Goal: Complete application form

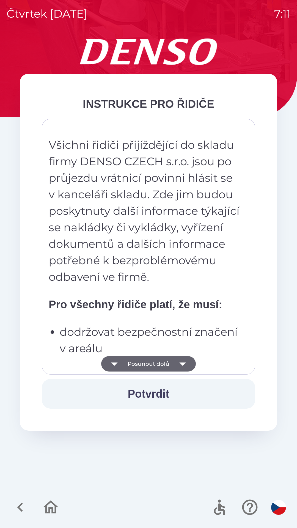
click at [179, 361] on icon "button" at bounding box center [182, 363] width 15 height 15
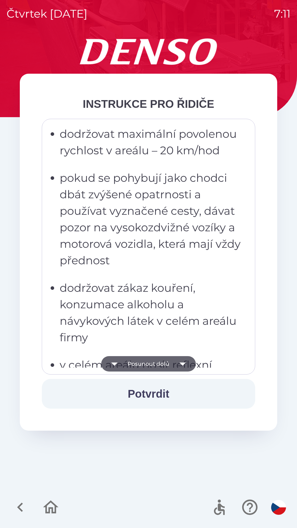
click at [182, 358] on icon "button" at bounding box center [182, 363] width 15 height 15
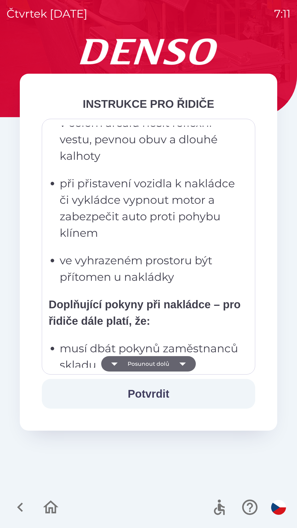
click at [183, 358] on icon "button" at bounding box center [182, 363] width 15 height 15
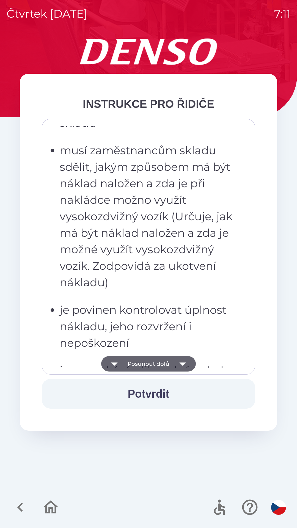
click at [184, 358] on icon "button" at bounding box center [182, 363] width 15 height 15
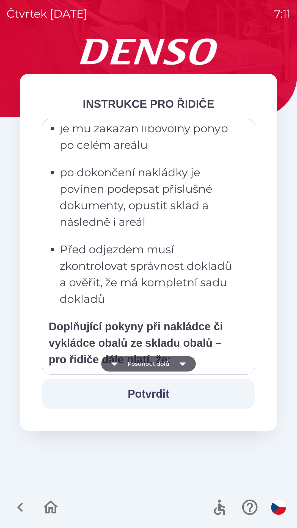
click at [183, 359] on icon "button" at bounding box center [182, 363] width 15 height 15
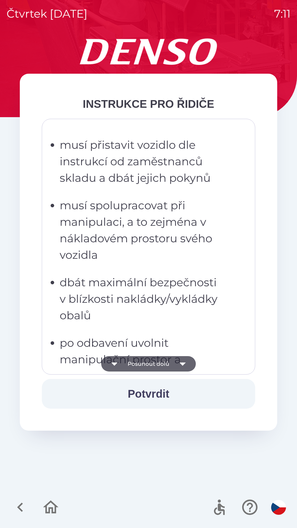
click at [185, 360] on icon "button" at bounding box center [182, 363] width 15 height 15
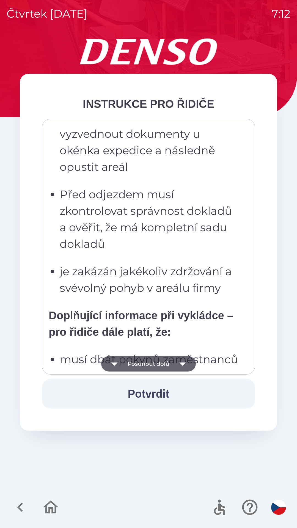
click at [185, 360] on icon "button" at bounding box center [182, 363] width 15 height 15
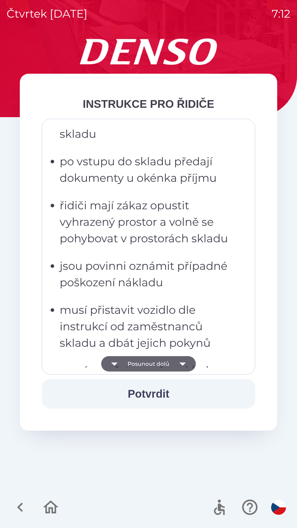
click at [185, 362] on icon "button" at bounding box center [182, 363] width 15 height 15
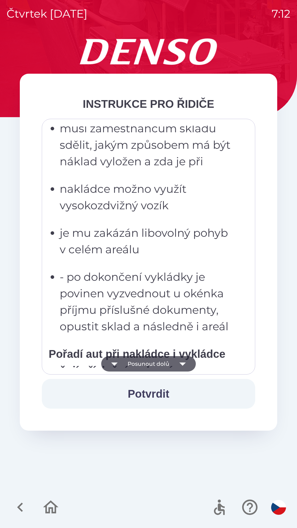
click at [183, 360] on icon "button" at bounding box center [182, 363] width 15 height 15
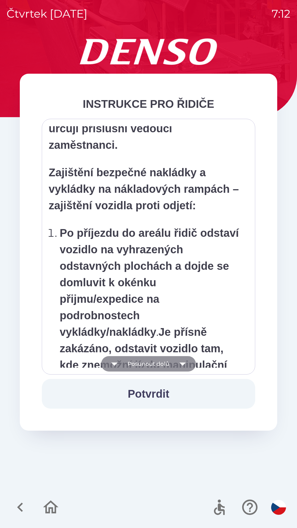
click at [179, 363] on icon "button" at bounding box center [182, 363] width 15 height 15
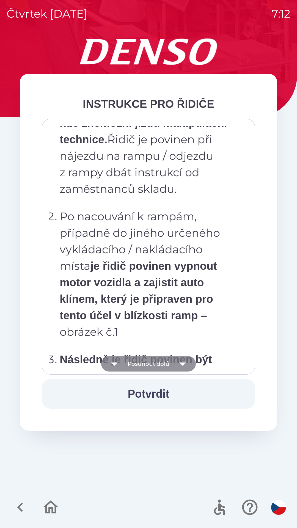
click at [180, 360] on icon "button" at bounding box center [182, 363] width 15 height 15
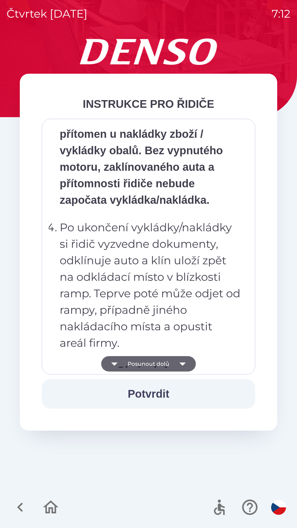
click at [180, 359] on icon "button" at bounding box center [182, 363] width 15 height 15
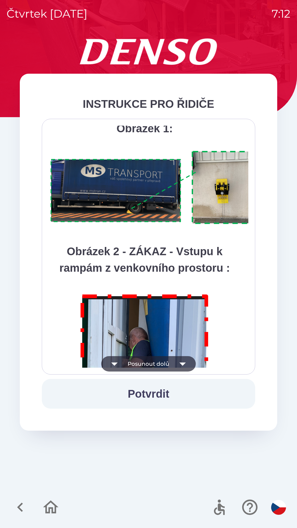
click at [179, 358] on icon "button" at bounding box center [182, 363] width 15 height 15
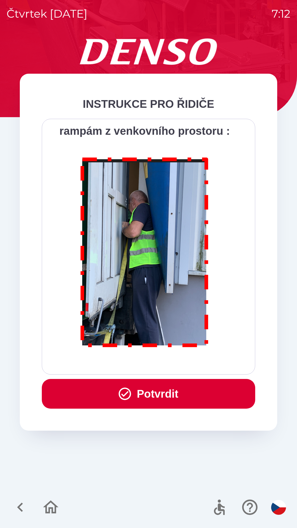
click at [170, 388] on button "Potvrdit" at bounding box center [148, 394] width 213 height 30
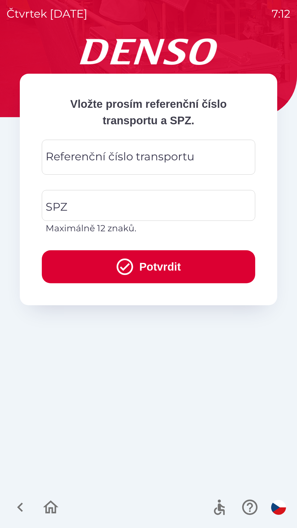
click at [117, 150] on div "Referenční číslo transportu Referenční číslo transportu" at bounding box center [148, 157] width 213 height 35
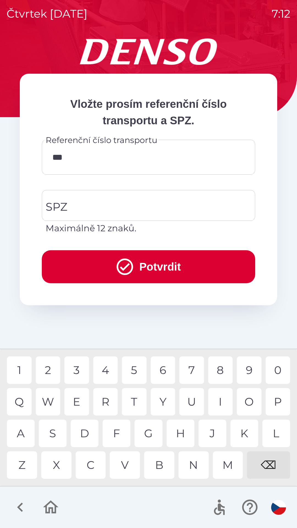
click at [154, 465] on div "B" at bounding box center [159, 465] width 30 height 28
click at [296, 368] on div "1 2 3 4 5 6 7 8 9 0 Q W E R T Y U I O P A S D F G H J K L Z X C V B N M ⌫" at bounding box center [148, 418] width 297 height 136
click at [284, 361] on div "0" at bounding box center [278, 371] width 25 height 28
click at [81, 369] on div "3" at bounding box center [76, 371] width 25 height 28
type input "*********"
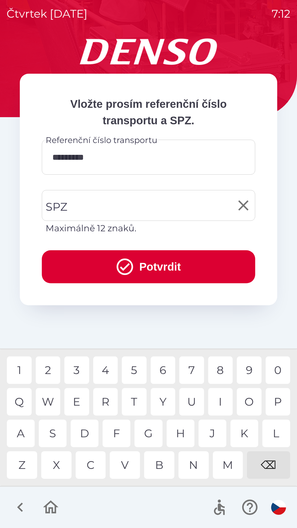
click at [136, 205] on input "SPZ" at bounding box center [144, 206] width 200 height 26
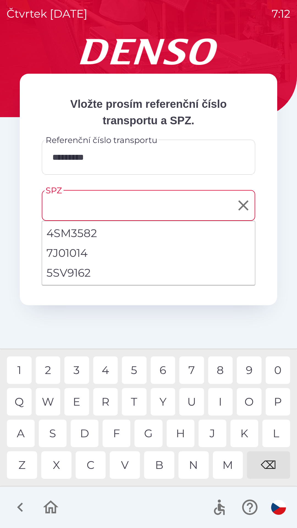
click at [99, 273] on li "5SV9162" at bounding box center [148, 273] width 213 height 20
type input "*******"
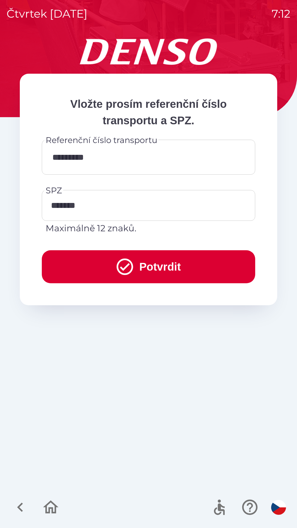
click at [166, 264] on button "Potvrdit" at bounding box center [148, 266] width 213 height 33
